Goal: Information Seeking & Learning: Learn about a topic

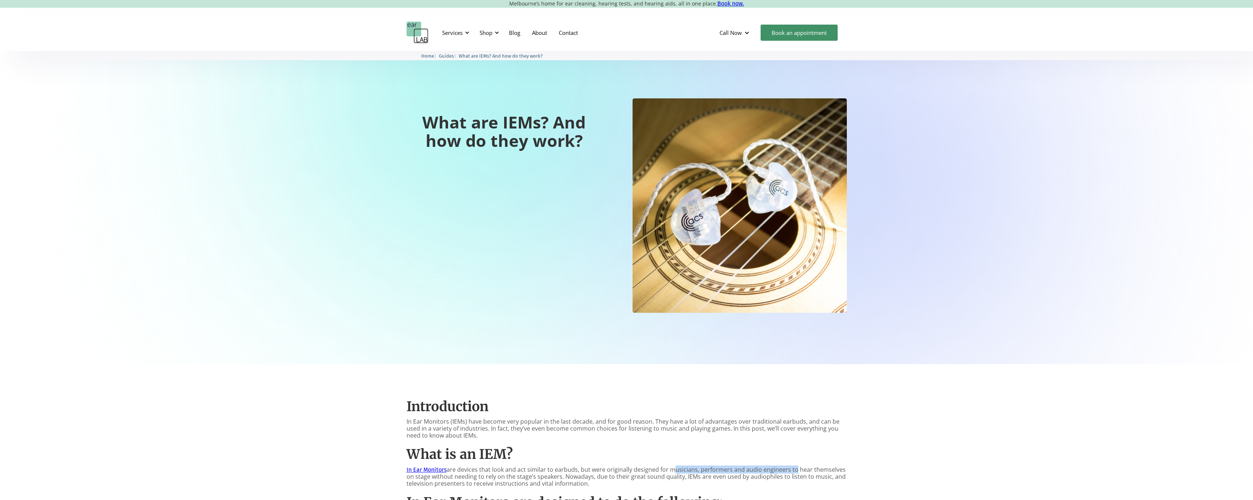
drag, startPoint x: 670, startPoint y: 469, endPoint x: 792, endPoint y: 468, distance: 122.2
click at [792, 468] on p "In Ear Monitors are devices that look and act similar to earbuds, but were orig…" at bounding box center [627, 476] width 440 height 21
drag, startPoint x: 792, startPoint y: 468, endPoint x: 767, endPoint y: 476, distance: 26.2
click at [767, 476] on p "In Ear Monitors are devices that look and act similar to earbuds, but were orig…" at bounding box center [627, 476] width 440 height 21
drag, startPoint x: 767, startPoint y: 476, endPoint x: 752, endPoint y: 478, distance: 14.8
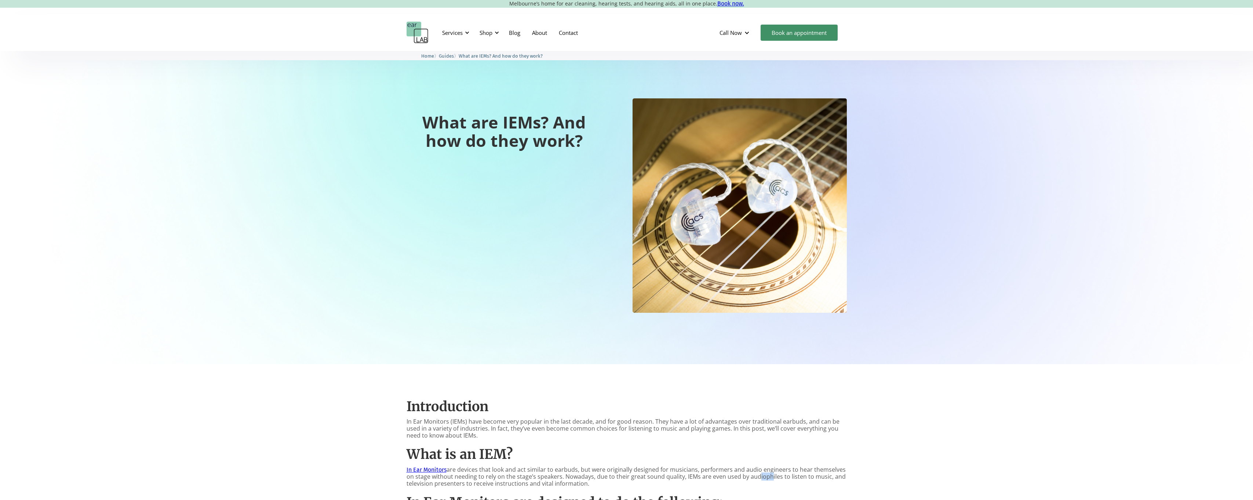
click at [753, 478] on p "In Ear Monitors are devices that look and act similar to earbuds, but were orig…" at bounding box center [627, 476] width 440 height 21
drag, startPoint x: 745, startPoint y: 478, endPoint x: 794, endPoint y: 476, distance: 48.5
click at [794, 476] on p "In Ear Monitors are devices that look and act similar to earbuds, but were orig…" at bounding box center [627, 476] width 440 height 21
drag, startPoint x: 794, startPoint y: 476, endPoint x: 738, endPoint y: 474, distance: 55.4
click at [738, 474] on p "In Ear Monitors are devices that look and act similar to earbuds, but were orig…" at bounding box center [627, 476] width 440 height 21
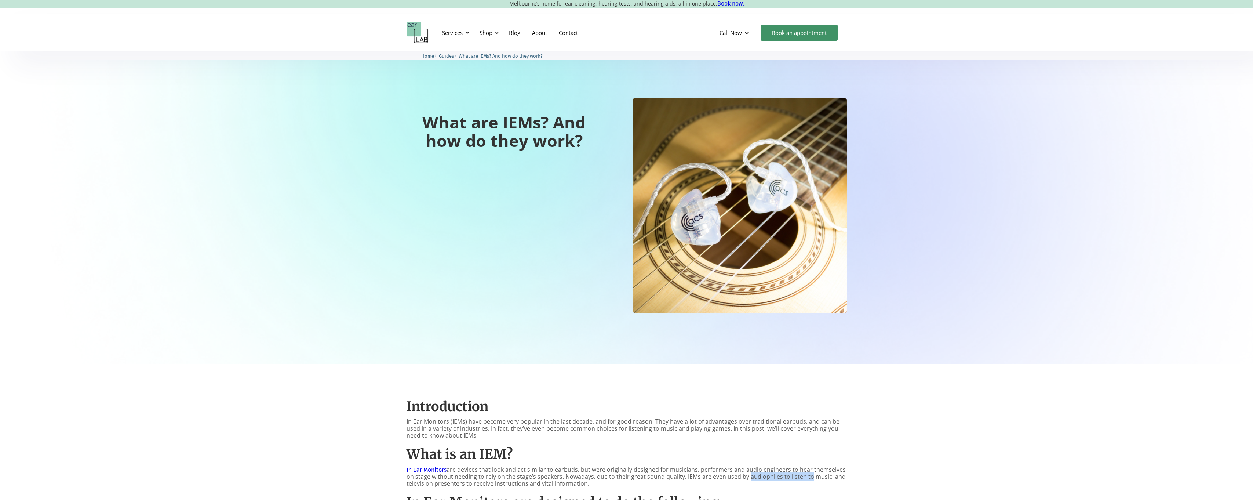
drag, startPoint x: 780, startPoint y: 475, endPoint x: 805, endPoint y: 475, distance: 25.3
click at [805, 475] on p "In Ear Monitors are devices that look and act similar to earbuds, but were orig…" at bounding box center [627, 476] width 440 height 21
drag, startPoint x: 805, startPoint y: 475, endPoint x: 728, endPoint y: 473, distance: 77.1
click at [728, 473] on p "In Ear Monitors are devices that look and act similar to earbuds, but were orig…" at bounding box center [627, 476] width 440 height 21
drag, startPoint x: 728, startPoint y: 473, endPoint x: 802, endPoint y: 475, distance: 73.8
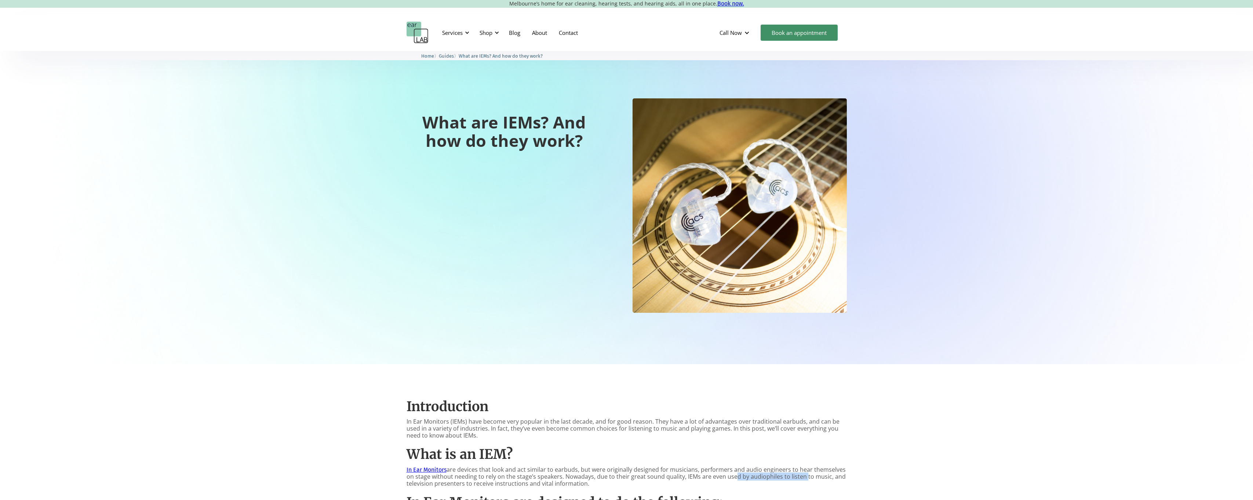
click at [802, 475] on p "In Ear Monitors are devices that look and act similar to earbuds, but were orig…" at bounding box center [627, 476] width 440 height 21
drag, startPoint x: 802, startPoint y: 475, endPoint x: 763, endPoint y: 487, distance: 40.6
click at [763, 487] on p "In Ear Monitors are devices that look and act similar to earbuds, but were orig…" at bounding box center [627, 476] width 440 height 21
